Goal: Information Seeking & Learning: Learn about a topic

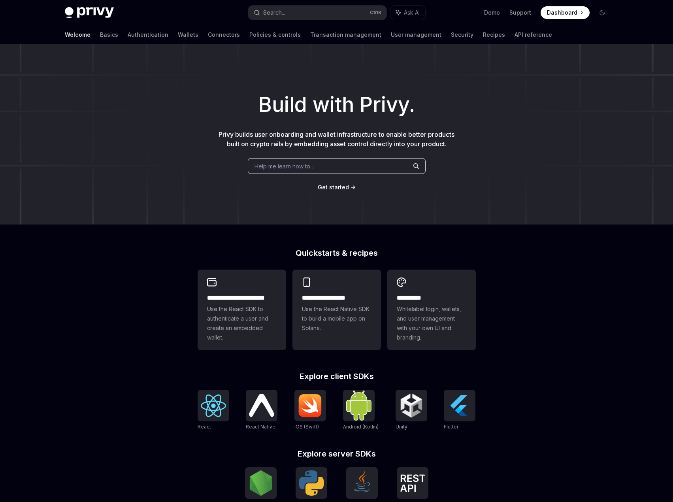
click at [310, 169] on span "Help me learn how to…" at bounding box center [285, 166] width 60 height 8
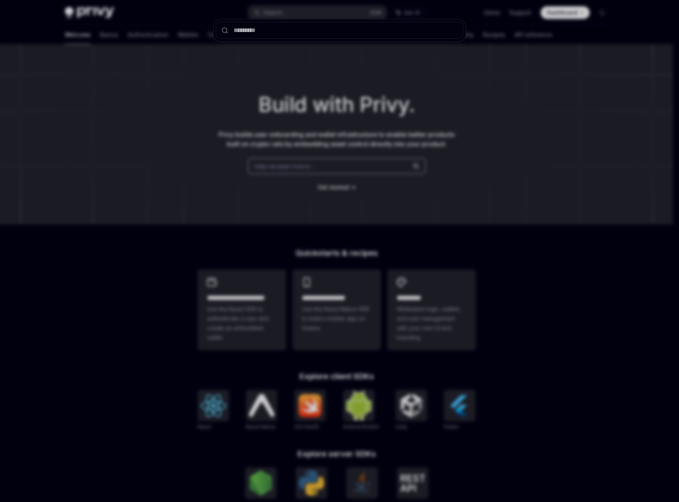
click at [319, 104] on div at bounding box center [339, 251] width 679 height 502
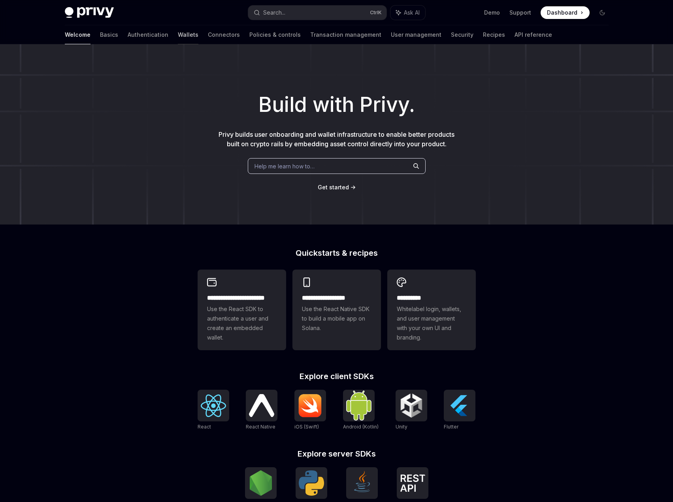
click at [178, 40] on link "Wallets" at bounding box center [188, 34] width 21 height 19
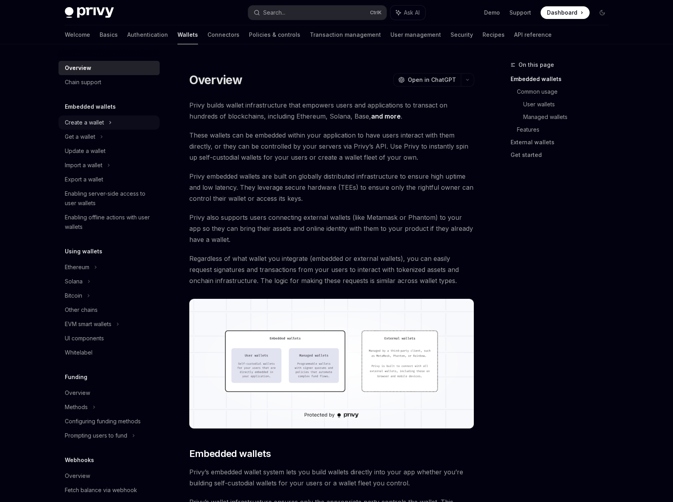
click at [109, 125] on icon at bounding box center [110, 122] width 3 height 9
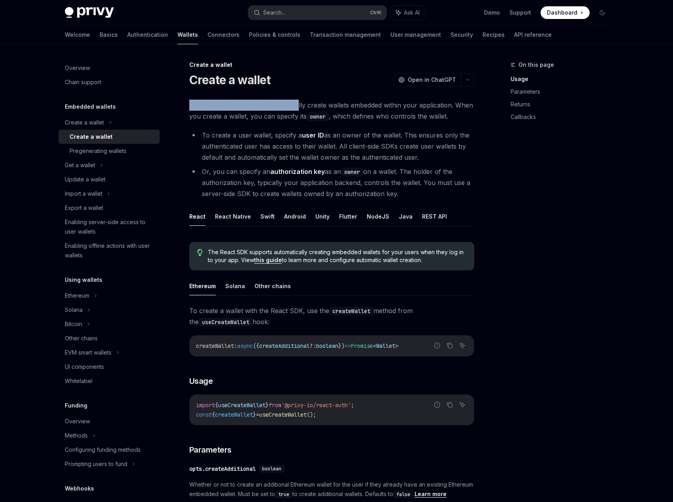
drag, startPoint x: 189, startPoint y: 106, endPoint x: 295, endPoint y: 106, distance: 105.9
click at [295, 106] on span "Privy enables you to programmatically create wallets embedded within your appli…" at bounding box center [331, 111] width 285 height 22
drag, startPoint x: 202, startPoint y: 137, endPoint x: 271, endPoint y: 137, distance: 68.4
click at [271, 137] on li "To create a user wallet, specify a user ID as an owner of the wallet. This ensu…" at bounding box center [331, 146] width 285 height 33
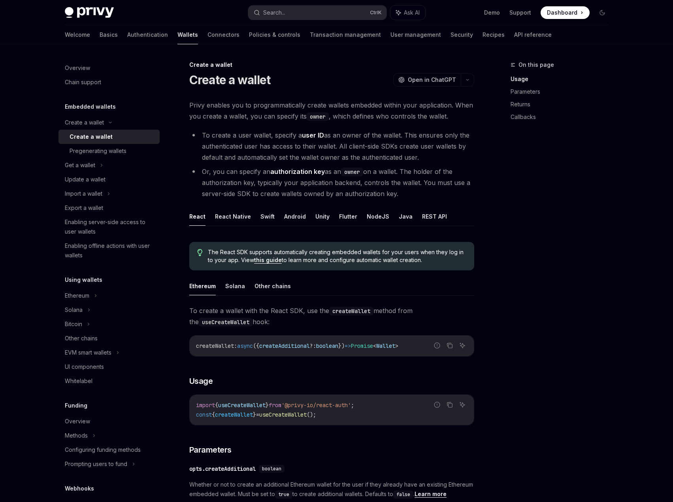
click at [228, 142] on li "To create a user wallet, specify a user ID as an owner of the wallet. This ensu…" at bounding box center [331, 146] width 285 height 33
click at [141, 155] on div "Pregenerating wallets" at bounding box center [112, 150] width 85 height 9
type textarea "*"
